Goal: Use online tool/utility: Use online tool/utility

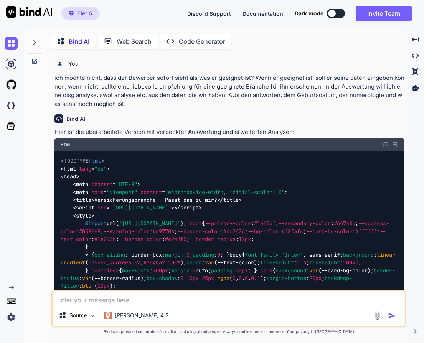
type textarea "x"
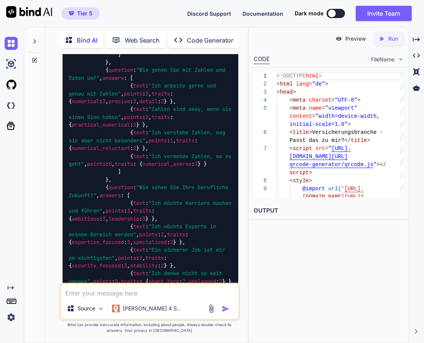
click at [392, 39] on p "Run" at bounding box center [393, 39] width 10 height 8
click at [353, 36] on p "Preview" at bounding box center [355, 39] width 21 height 8
click at [106, 293] on textarea at bounding box center [149, 291] width 177 height 14
type textarea "b"
type textarea "x"
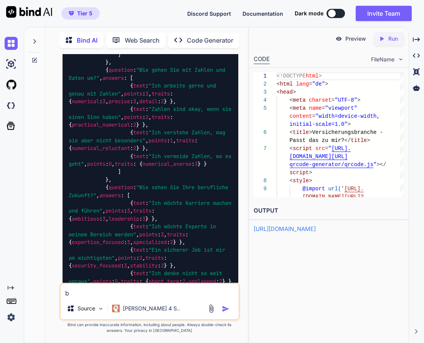
type textarea "x"
type textarea "n"
type textarea "x"
type textarea "na"
type textarea "x"
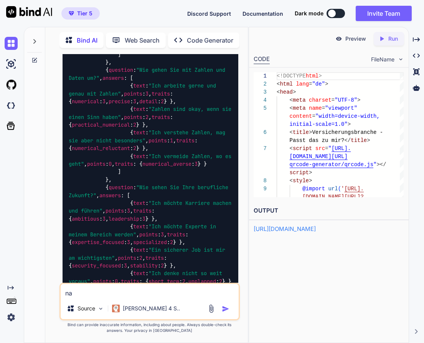
type textarea "nac"
type textarea "x"
type textarea "nach"
type textarea "x"
type textarea "nach:"
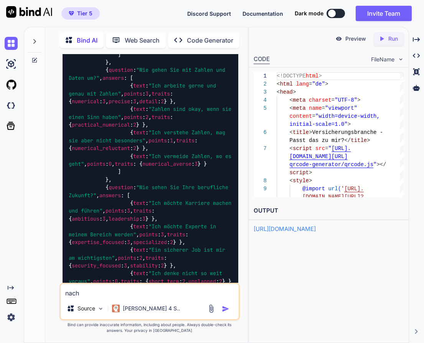
type textarea "x"
type textarea "nach:"
type textarea "x"
type textarea "nach: Z"
type textarea "x"
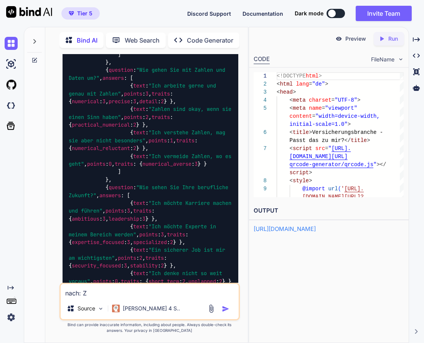
type textarea "nach: Zu"
type textarea "x"
type textarea "nach: Zum"
type textarea "x"
type textarea "nach: Zum"
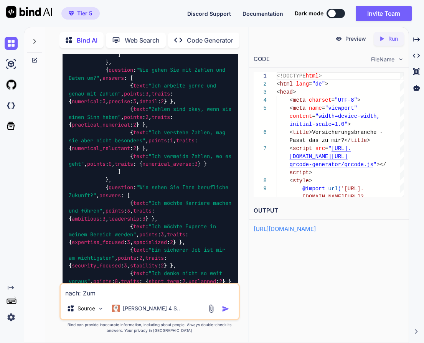
type textarea "x"
type textarea "nach: Zum p"
type textarea "x"
type textarea "nach: Zum pe"
type textarea "x"
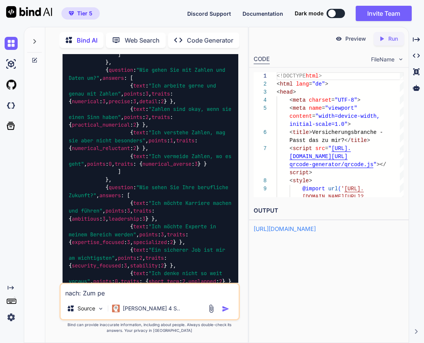
type textarea "nach: Zum per"
type textarea "x"
type textarea "nach: Zum pers"
type textarea "x"
type textarea "nach: Zum persö"
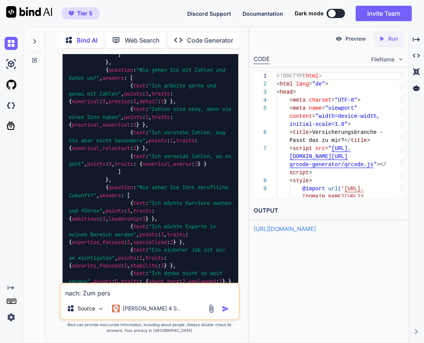
type textarea "x"
type textarea "nach: Zum persöl"
type textarea "x"
type textarea "nach: Zum persöln"
type textarea "x"
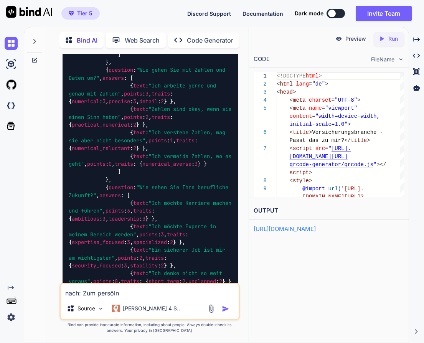
type textarea "nach: Zum persölnc"
type textarea "x"
type textarea "nach: Zum persölnci"
type textarea "x"
type textarea "nach: Zum persölncih"
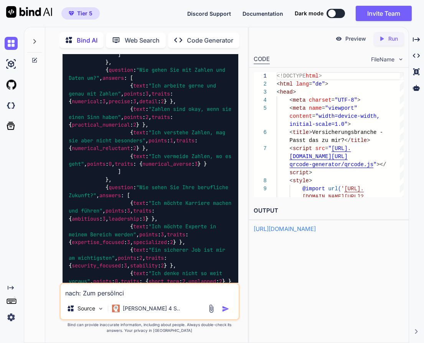
type textarea "x"
type textarea "nach: Zum persölncihe"
type textarea "x"
type textarea "nach: Zum persölncihen"
type textarea "x"
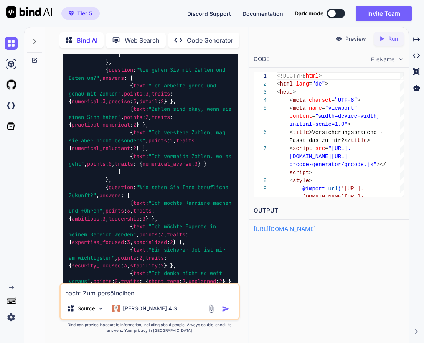
type textarea "nach: Zum persönlichen"
type textarea "x"
type textarea "nach: Zum persönlichen g"
type textarea "x"
type textarea "nach: Zum persönlichen ge"
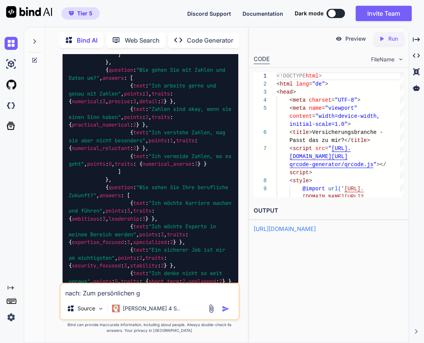
type textarea "x"
type textarea "nach: Zum persönlichen ges"
type textarea "x"
type textarea "nach: Zum persönlichen gesp"
type textarea "x"
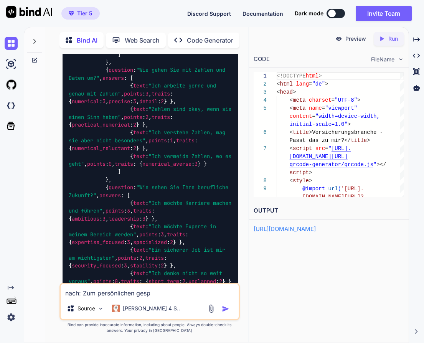
type textarea "nach: Zum persönlichen gespä"
type textarea "x"
type textarea "nach: Zum persönlichen gespär"
type textarea "x"
type textarea "nach: Zum persönlichen gespärc"
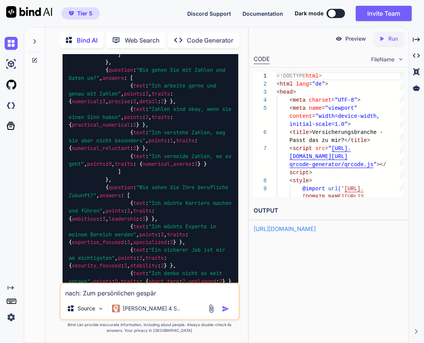
type textarea "x"
type textarea "nach: Zum persönlichen gespärch"
type textarea "x"
type textarea "nach: Zum persönlichen Gespräch"
type textarea "x"
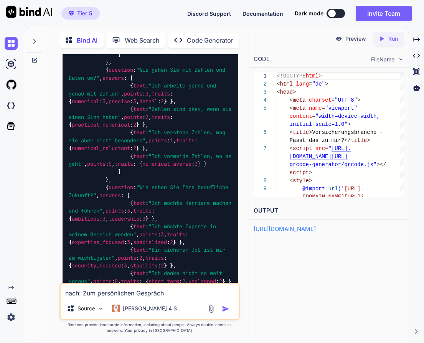
type textarea "nach: Zum persönlichen Gespräch a"
type textarea "x"
type textarea "nach: Zum persönlichen Gespräch an"
type textarea "x"
type textarea "nach: Zum persönlichen Gespräch anm"
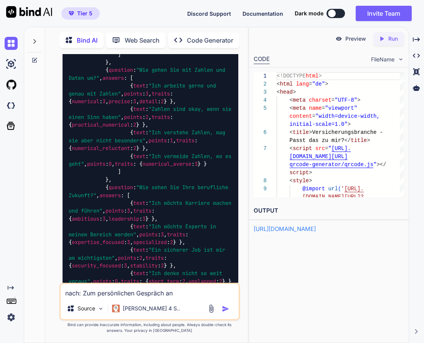
type textarea "x"
type textarea "nach: Zum persönlichen Gespräch anme"
type textarea "x"
type textarea "nach: Zum persönlichen Gespräch anmel"
type textarea "x"
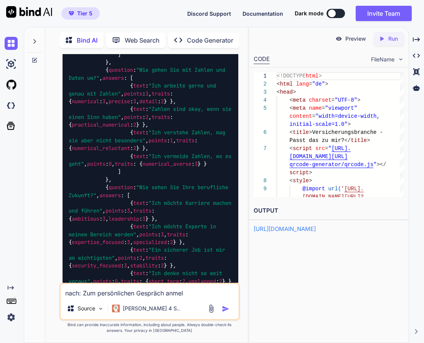
type textarea "nach: Zum persönlichen Gespräch anmeld"
type textarea "x"
type textarea "nach: Zum persönlichen Gespräch anmelde"
type textarea "x"
type textarea "nach: Zum persönlichen Gespräch anmelden"
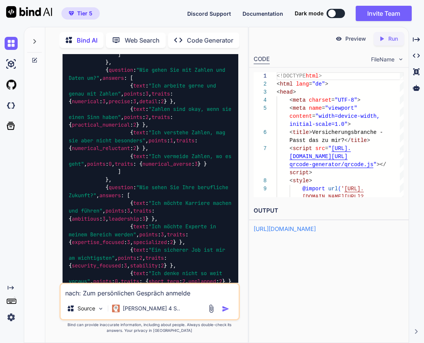
type textarea "x"
type textarea "nach: Zum persönlichen Gespräch anmelden"
type textarea "x"
type textarea "nach: Zum persönlichen Gespräch anmelden p"
type textarea "x"
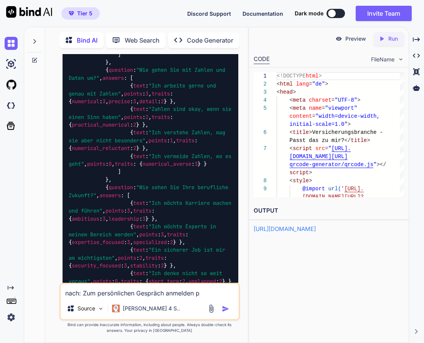
type textarea "nach: Zum persönlichen Gespräch anmelden pa"
type textarea "x"
type textarea "nach: Zum persönlichen Gespräch anmelden pas"
type textarea "x"
type textarea "nach: Zum persönlichen Gespräch anmelden pass"
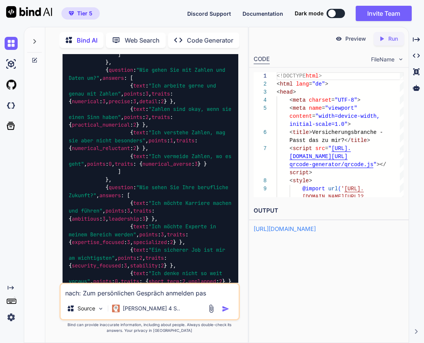
type textarea "x"
type textarea "nach: Zum persönlichen Gespräch anmelden passi"
type textarea "x"
type textarea "nach: Zum persönlichen Gespräch anmelden passie"
type textarea "x"
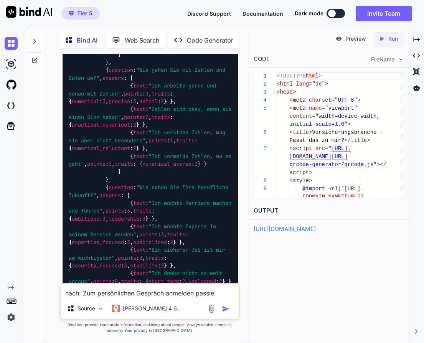
type textarea "nach: Zum persönlichen Gespräch anmelden passier"
type textarea "x"
type textarea "nach: Zum persönlichen Gespräch anmelden passiert"
type textarea "x"
type textarea "nach: Zum persönlichen Gespräch anmelden passiert"
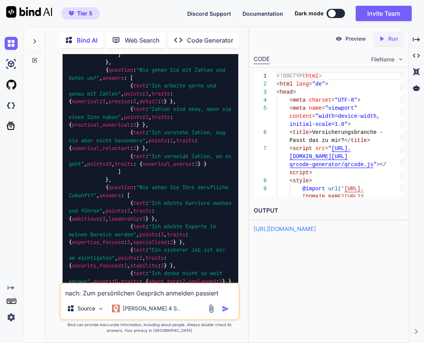
type textarea "x"
type textarea "nach: Zum persönlichen Gespräch anmelden passiert n"
type textarea "x"
type textarea "nach: Zum persönlichen Gespräch anmelden passiert ni"
type textarea "x"
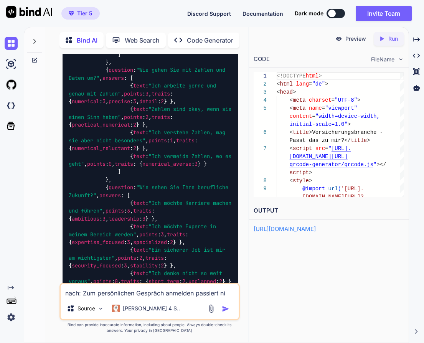
type textarea "nach: Zum persönlichen Gespräch anmelden passiert nic"
type textarea "x"
type textarea "nach: Zum persönlichen Gespräch anmelden passiert nich"
type textarea "x"
type textarea "nach: Zum persönlichen Gespräch anmelden passiert nicht"
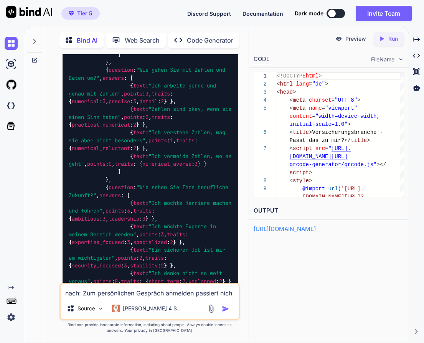
type textarea "x"
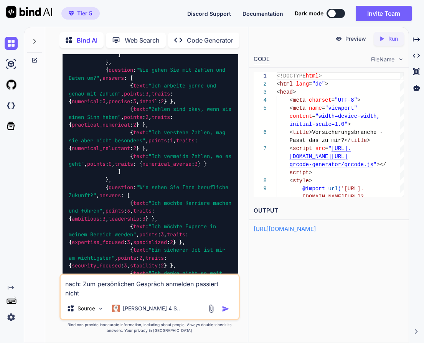
type textarea "nach: Zum persönlichen Gespräch anmelden passiert nichts"
type textarea "x"
type textarea "nach: Zum persönlichen Gespräch anmelden passiert nichts"
type textarea "x"
type textarea "nach: Zum persönlichen Gespräch anmelden passiert nichts m"
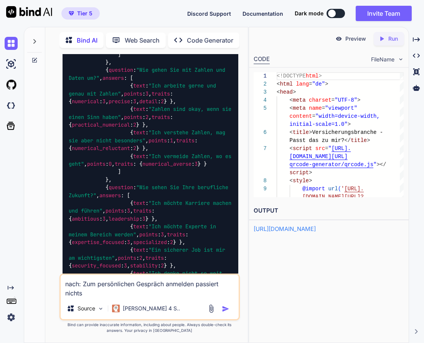
type textarea "x"
type textarea "nach: Zum persönlichen Gespräch anmelden passiert nichts me"
type textarea "x"
type textarea "nach: Zum persönlichen Gespräch anmelden passiert nichts meh"
type textarea "x"
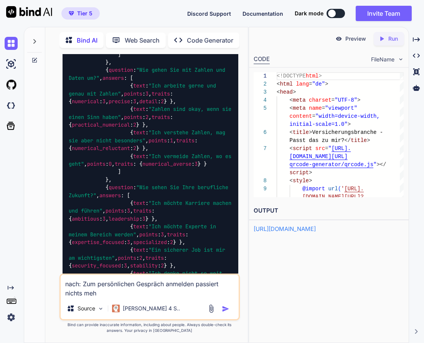
type textarea "nach: Zum persönlichen Gespräch anmelden passiert nichts mehr"
type textarea "x"
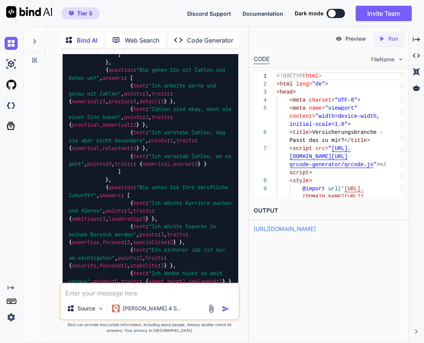
scroll to position [54213, 0]
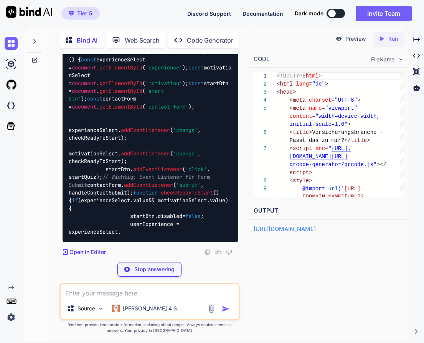
type textarea "x"
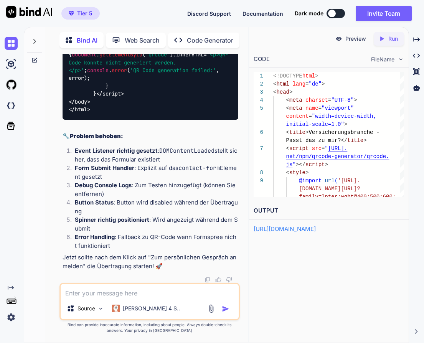
scroll to position [54242, 0]
type textarea "Code generation failed:', error); } } </script> </body> </html>"
click at [385, 38] on icon "Created with Pixso." at bounding box center [383, 38] width 10 height 7
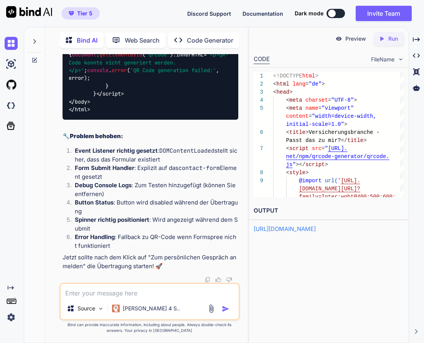
click at [357, 39] on p "Preview" at bounding box center [355, 39] width 21 height 8
click at [123, 291] on textarea at bounding box center [149, 291] width 177 height 14
paste textarea "Ich stelle Sie geeigneten Versicherungsunternehmen vor"
type textarea "Ich stelle Sie geeigneten Versicherungsunternehmen vor"
type textarea "x"
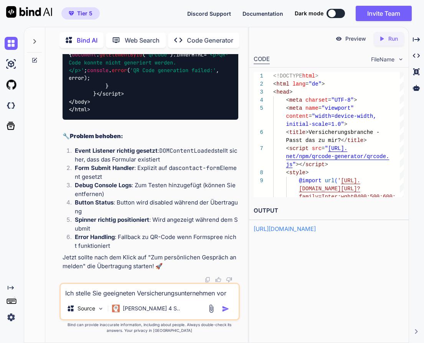
type textarea "Ich stelle Sie geeigneten Versicherungsunternehmen vor"
type textarea "x"
type textarea "Ich stelle Sie geeigneten Versicherungsunternehmen vor -"
type textarea "x"
type textarea "Ich stelle Sie geeigneten Versicherungsunternehmen vor -"
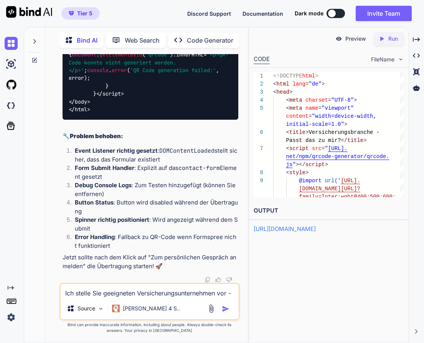
type textarea "x"
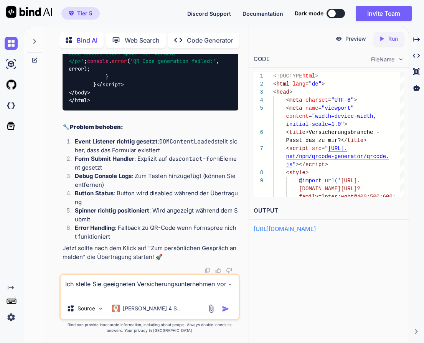
type textarea "Ich stelle Sie geeigneten Versicherungsunternehmen vor - s"
type textarea "x"
type textarea "Ich stelle Sie geeigneten Versicherungsunternehmen vor - st"
type textarea "x"
type textarea "Ich stelle Sie geeigneten Versicherungsunternehmen vor - str"
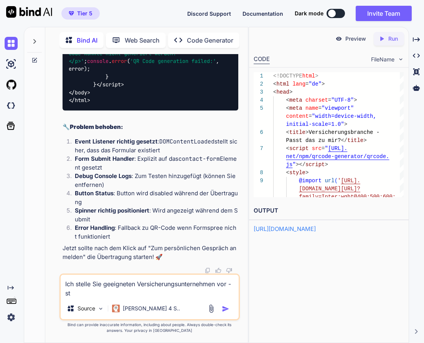
type textarea "x"
type textarea "Ich stelle Sie geeigneten Versicherungsunternehmen vor - stre"
type textarea "x"
type textarea "Ich stelle Sie geeigneten Versicherungsunternehmen vor - strei"
type textarea "x"
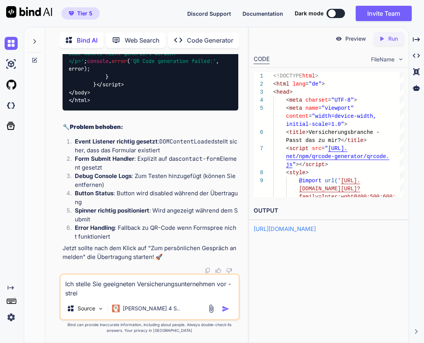
type textarea "Ich stelle Sie geeigneten Versicherungsunternehmen vor - streic"
type textarea "x"
type textarea "Ich stelle Sie geeigneten Versicherungsunternehmen vor - streich"
type textarea "x"
type textarea "Ich stelle Sie geeigneten Versicherungsunternehmen vor - streiche"
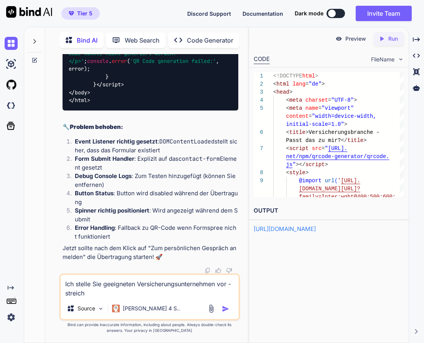
type textarea "x"
type textarea "Ich stelle Sie geeigneten Versicherungsunternehmen vor - streichen"
type textarea "x"
type textarea "Ich stelle Sie geeigneten Versicherungsunternehmen vor - streichen."
type textarea "x"
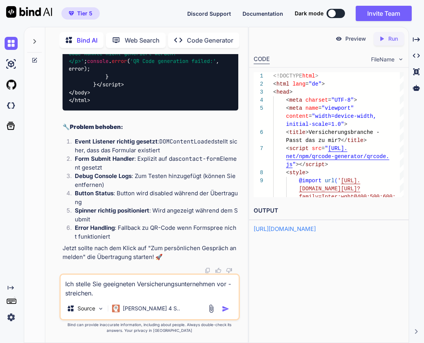
type textarea "Ich stelle Sie geeigneten Versicherungsunternehmen vor - streichen."
type textarea "x"
type textarea "Ich stelle Sie geeigneten Versicherungsunternehmen vor - streichen. d"
type textarea "x"
type textarea "Ich stelle Sie geeigneten Versicherungsunternehmen vor - streichen. da"
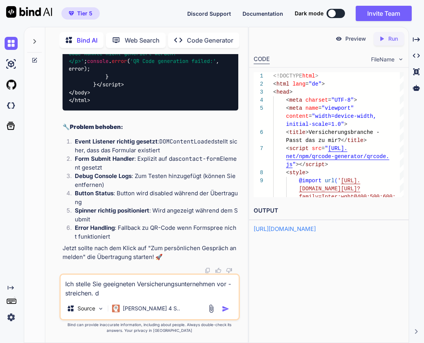
type textarea "x"
type textarea "Ich stelle Sie geeigneten Versicherungsunternehmen vor - streichen. das"
type textarea "x"
type textarea "Ich stelle Sie geeigneten Versicherungsunternehmen vor - streichen. das"
type textarea "x"
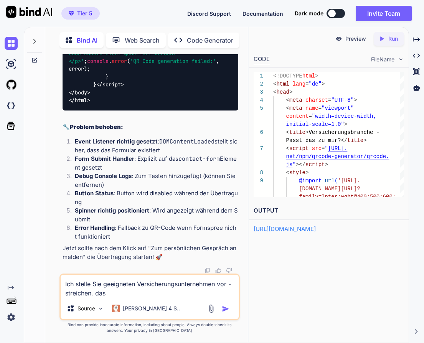
type textarea "Ich stelle Sie geeigneten Versicherungsunternehmen vor - streichen. das m"
type textarea "x"
type textarea "Ich stelle Sie geeigneten Versicherungsunternehmen vor - streichen. das ma"
type textarea "x"
type textarea "Ich stelle Sie geeigneten Versicherungsunternehmen vor - streichen. das mac"
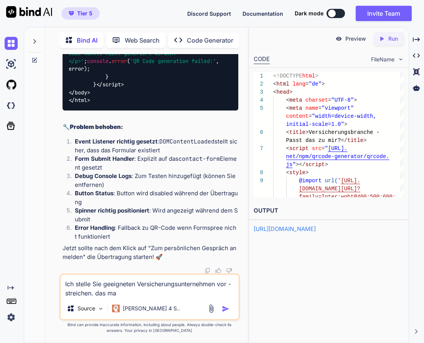
type textarea "x"
type textarea "Ich stelle Sie geeigneten Versicherungsunternehmen vor - streichen. das mach"
type textarea "x"
type textarea "Ich stelle Sie geeigneten Versicherungsunternehmen vor - streichen. das mache"
type textarea "x"
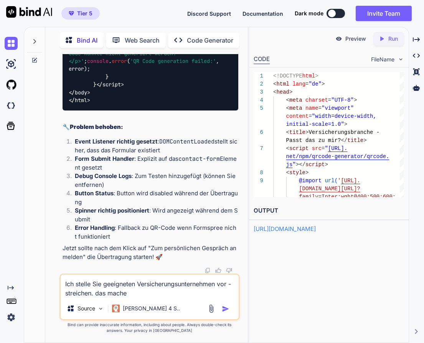
type textarea "Ich stelle Sie geeigneten Versicherungsunternehmen vor - streichen. das mache"
type textarea "x"
type textarea "Ich stelle Sie geeigneten Versicherungsunternehmen vor - streichen. das mache i"
type textarea "x"
type textarea "Ich stelle Sie geeigneten Versicherungsunternehmen vor - streichen. das [GEOGRA…"
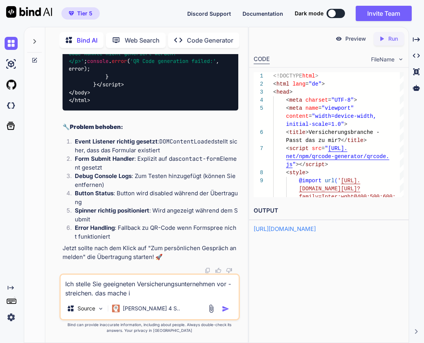
type textarea "x"
type textarea "Ich stelle Sie geeigneten Versicherungsunternehmen vor - streichen. das mache i…"
type textarea "x"
type textarea "Ich stelle Sie geeigneten Versicherungsunternehmen vor - streichen. das mache i…"
type textarea "x"
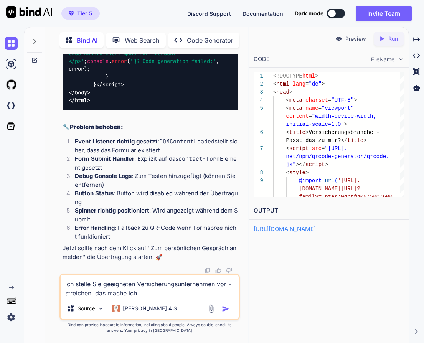
type textarea "Ich stelle Sie geeigneten Versicherungsunternehmen vor - streichen. das mache i…"
type textarea "x"
type textarea "Ich stelle Sie geeigneten Versicherungsunternehmen vor - streichen. das mache i…"
type textarea "x"
type textarea "Ich stelle Sie geeigneten Versicherungsunternehmen vor - streichen. das mache i…"
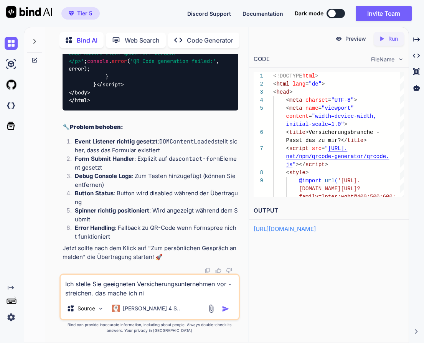
type textarea "x"
type textarea "Ich stelle Sie geeigneten Versicherungsunternehmen vor - streichen. das mache i…"
type textarea "x"
type textarea "Ich stelle Sie geeigneten Versicherungsunternehmen vor - streichen. das mache i…"
type textarea "x"
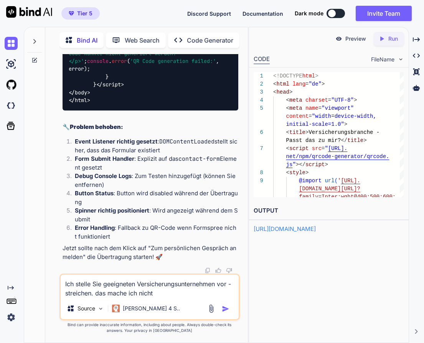
type textarea "Ich stelle Sie geeigneten Versicherungsunternehmen vor - streichen. das mache i…"
type textarea "x"
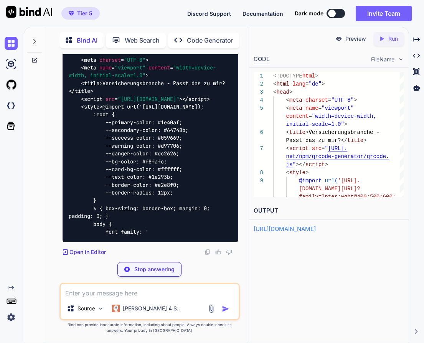
scroll to position [65122, 0]
